Goal: Information Seeking & Learning: Learn about a topic

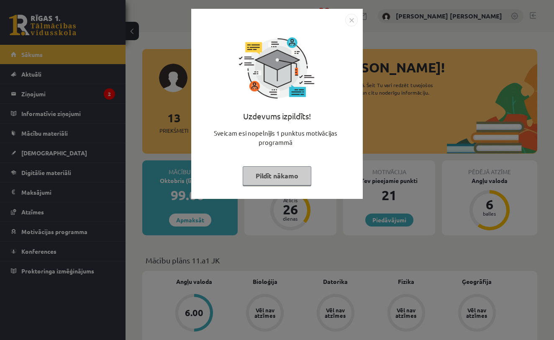
click at [353, 20] on img "Close" at bounding box center [351, 20] width 13 height 13
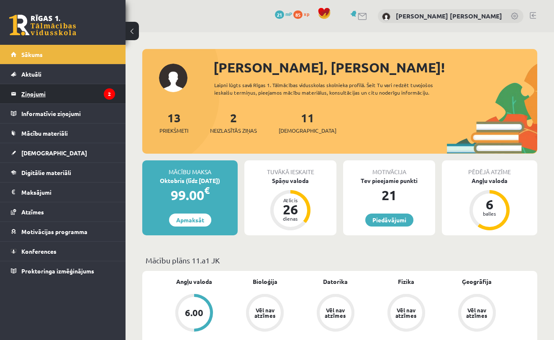
click at [93, 94] on legend "Ziņojumi 2" at bounding box center [68, 93] width 94 height 19
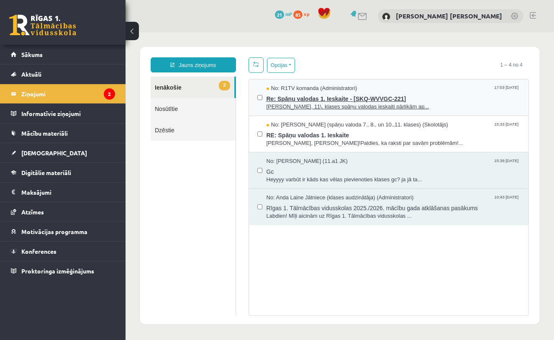
click at [321, 100] on span "Re: Spāņu valodas 1. Ieskaite - [SKQ-WVVGC-221]" at bounding box center [394, 98] width 254 height 10
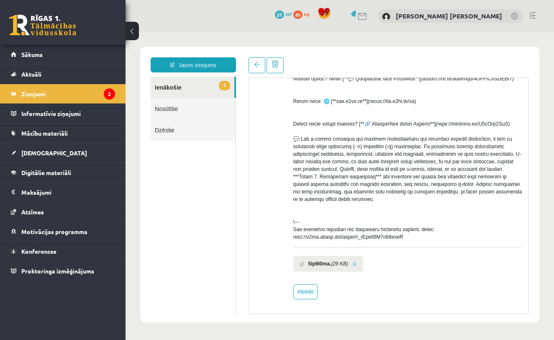
scroll to position [289, 0]
click at [357, 262] on link at bounding box center [354, 263] width 5 height 5
click at [64, 154] on link "[DEMOGRAPHIC_DATA]" at bounding box center [63, 152] width 104 height 19
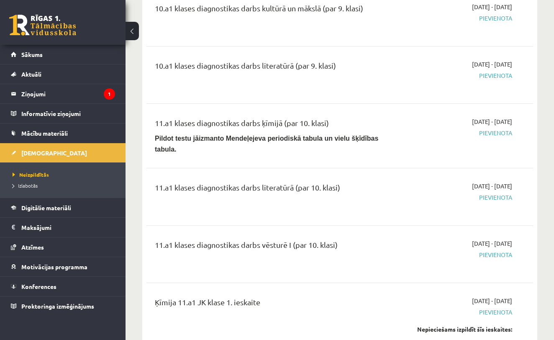
scroll to position [295, 0]
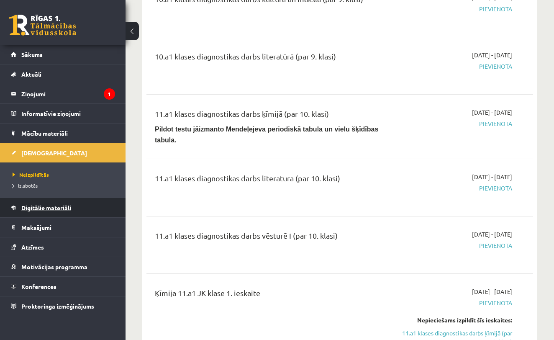
click at [28, 211] on link "Digitālie materiāli" at bounding box center [63, 207] width 104 height 19
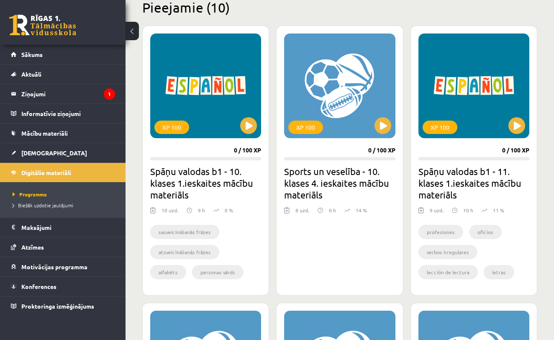
scroll to position [213, 0]
